Goal: Contribute content

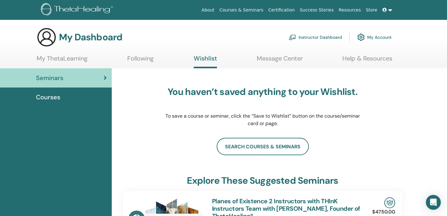
click at [392, 127] on div "You haven’t saved anything to your Wishlist. To save a course or seminar, click…" at bounding box center [263, 107] width 280 height 62
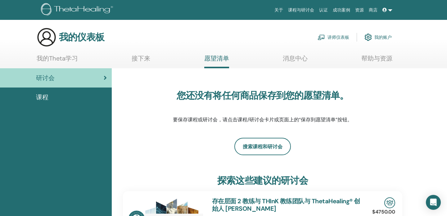
click at [381, 39] on trans "我的账户" at bounding box center [383, 37] width 17 height 6
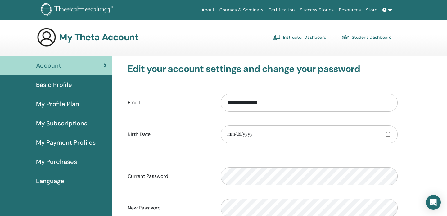
click at [57, 84] on span "Basic Profile" at bounding box center [54, 84] width 36 height 9
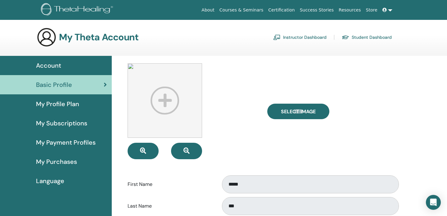
click at [56, 106] on span "My Profile Plan" at bounding box center [57, 103] width 43 height 9
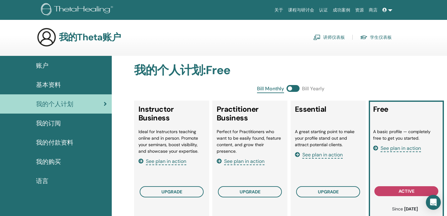
click at [240, 44] on div "我的Theta账户 讲师仪表板 学生仪表板" at bounding box center [214, 37] width 355 height 20
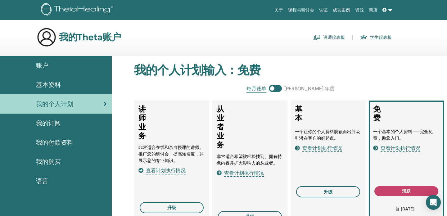
click at [44, 89] on trans "基本资料" at bounding box center [48, 85] width 25 height 8
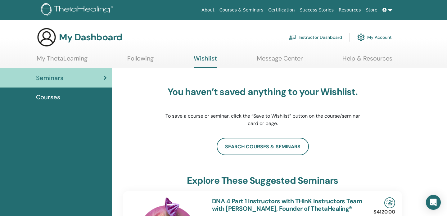
click at [378, 37] on link "My Account" at bounding box center [375, 37] width 34 height 14
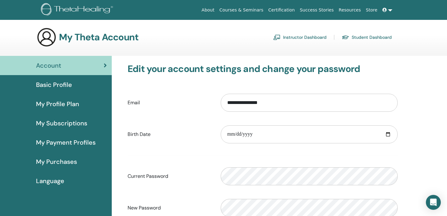
click at [297, 34] on link "Instructor Dashboard" at bounding box center [299, 37] width 53 height 10
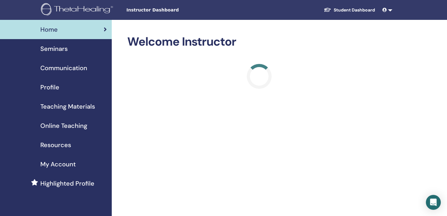
click at [57, 49] on span "Seminars" at bounding box center [53, 48] width 27 height 9
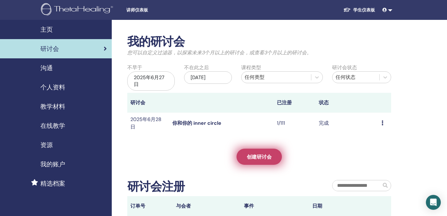
click at [255, 154] on trans "创建研讨会" at bounding box center [259, 157] width 25 height 7
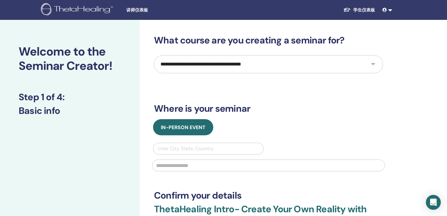
select select "*"
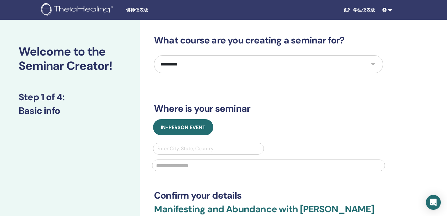
click at [309, 120] on div "In-Person Event" at bounding box center [268, 127] width 239 height 16
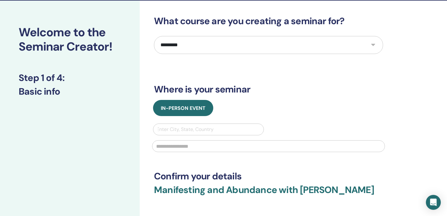
scroll to position [22, 0]
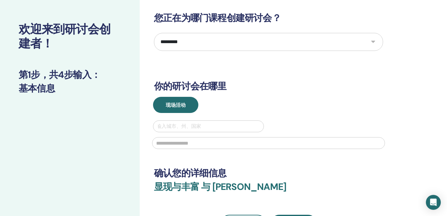
click at [308, 89] on h3 "你的研讨会在哪里" at bounding box center [268, 86] width 229 height 11
click at [181, 127] on trans "输入城市、州、国家" at bounding box center [179, 126] width 45 height 7
type input "*"
type input "***"
